Goal: Transaction & Acquisition: Register for event/course

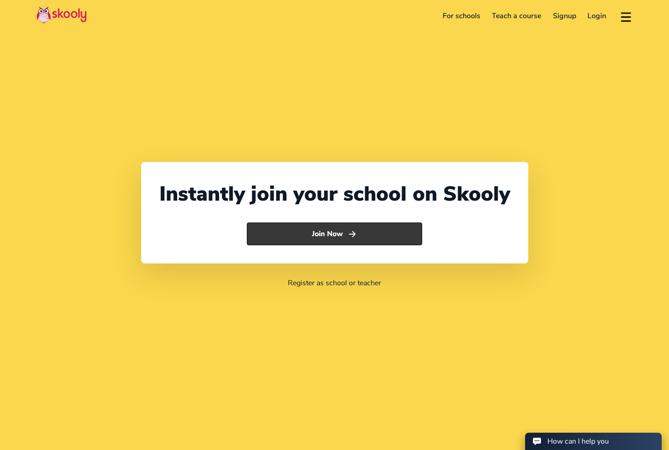
click at [322, 235] on button "Join Now" at bounding box center [334, 234] width 175 height 23
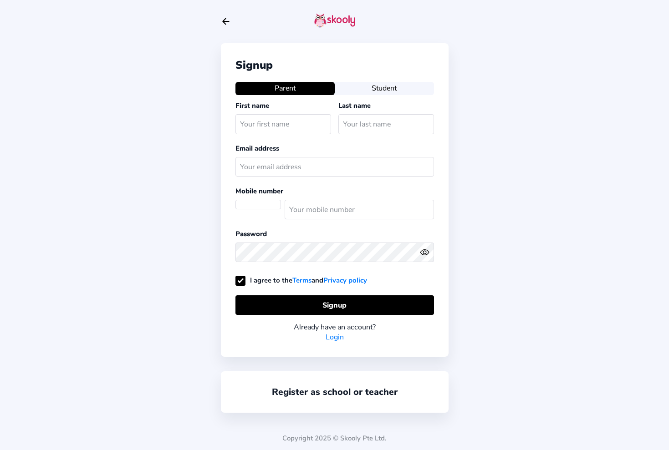
select select "AE"
click at [391, 86] on button "Student" at bounding box center [384, 88] width 99 height 13
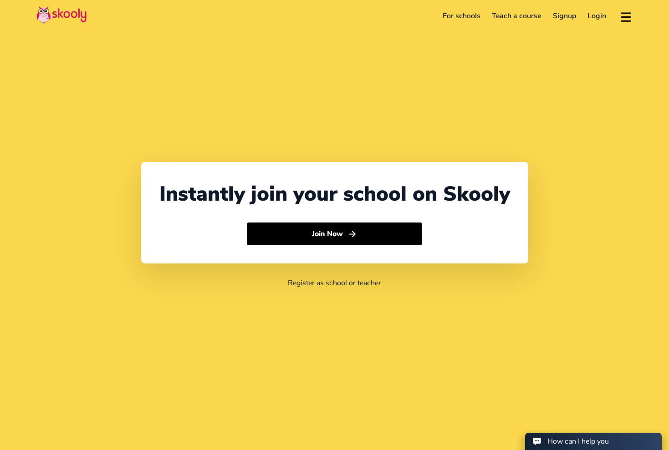
select select "971"
select select "[GEOGRAPHIC_DATA]"
select select "[GEOGRAPHIC_DATA]/[GEOGRAPHIC_DATA]"
click at [603, 18] on link "Login" at bounding box center [597, 16] width 31 height 15
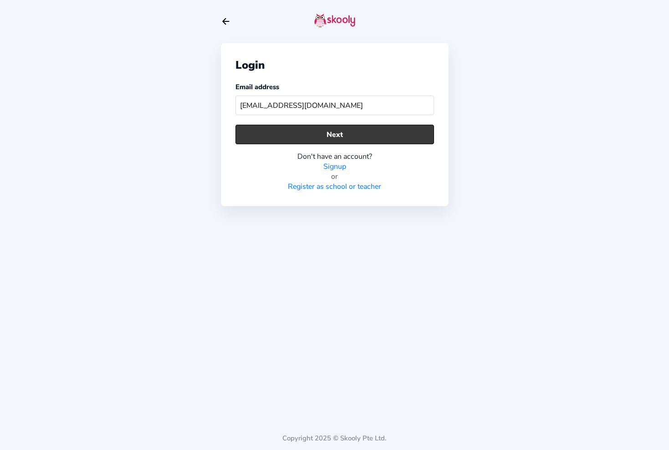
click at [334, 137] on button "Next" at bounding box center [334, 135] width 199 height 20
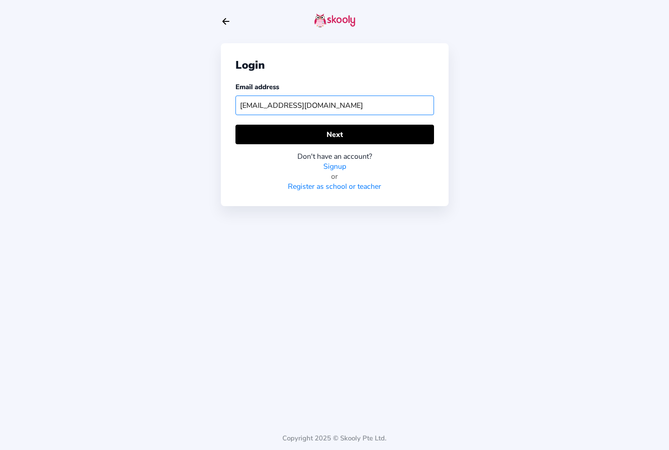
click at [261, 105] on input "[EMAIL_ADDRESS][DOMAIN_NAME]" at bounding box center [334, 106] width 199 height 20
click at [280, 106] on input "[EMAIL_ADDRESS][DOMAIN_NAME]" at bounding box center [334, 106] width 199 height 20
type input "[EMAIL_ADDRESS][DOMAIN_NAME]"
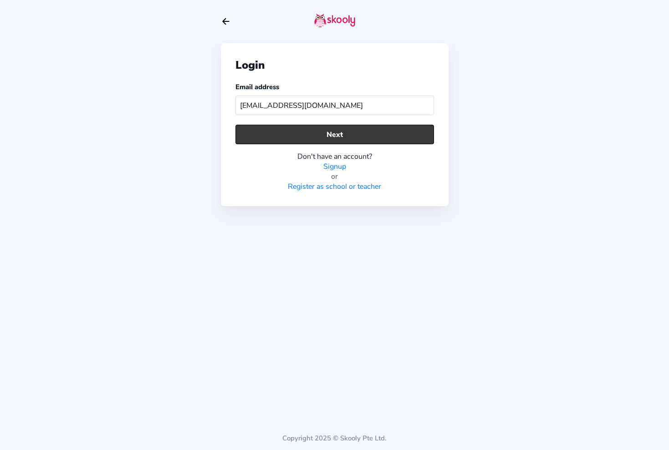
click at [319, 131] on button "Next" at bounding box center [334, 135] width 199 height 20
